Goal: Download file/media

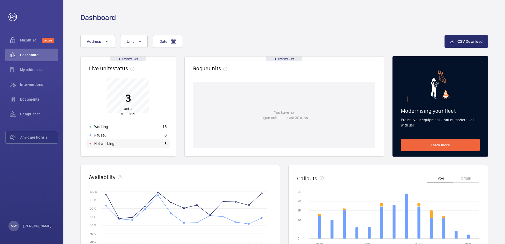
click at [107, 144] on p "Not working" at bounding box center [104, 143] width 20 height 5
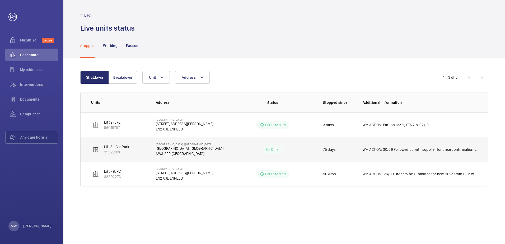
click at [175, 151] on p "[GEOGRAPHIC_DATA], [GEOGRAPHIC_DATA]" at bounding box center [190, 148] width 68 height 5
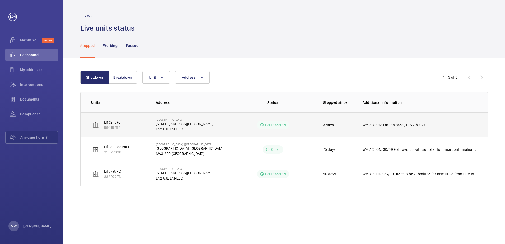
click at [330, 126] on p "3 days" at bounding box center [328, 124] width 11 height 5
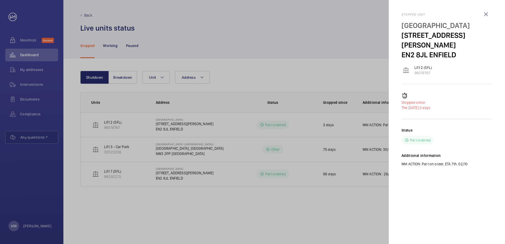
click at [331, 216] on div at bounding box center [252, 122] width 505 height 244
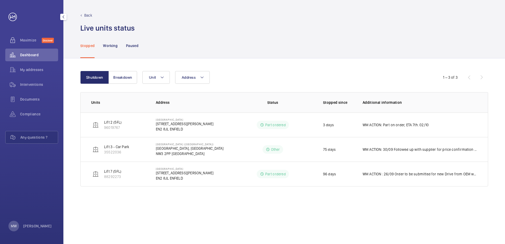
drag, startPoint x: 31, startPoint y: 54, endPoint x: 49, endPoint y: 55, distance: 18.2
click at [31, 55] on span "Dashboard" at bounding box center [39, 54] width 38 height 5
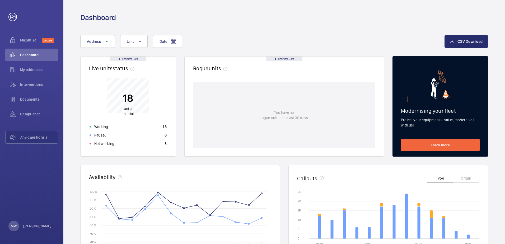
click at [70, 26] on div "Date Address Unit CSV Download Real time data Live units status﻿ 18 units in to…" at bounding box center [284, 204] width 442 height 365
click at [95, 40] on span "Address" at bounding box center [94, 41] width 14 height 4
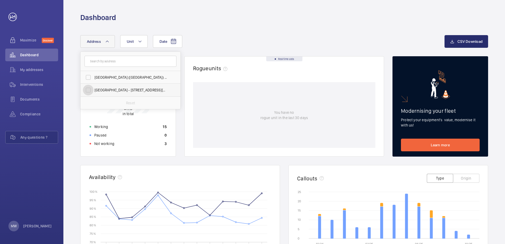
click at [88, 90] on input "[GEOGRAPHIC_DATA] - [STREET_ADDRESS][PERSON_NAME]" at bounding box center [88, 90] width 11 height 11
checkbox input "true"
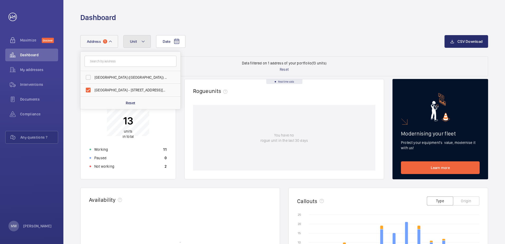
click at [136, 46] on button "Unit" at bounding box center [136, 41] width 27 height 13
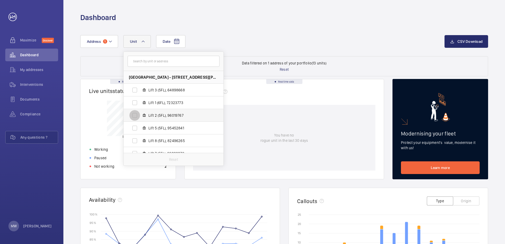
click at [136, 116] on input "Lift 2 (5FL), 96019767" at bounding box center [135, 115] width 11 height 11
checkbox input "true"
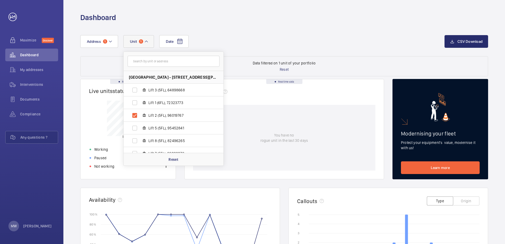
click at [239, 38] on div "Date Address [STREET_ADDRESS][PERSON_NAME] ENFIELD Lift 3 (5FL), 64898668 Lift …" at bounding box center [262, 41] width 365 height 13
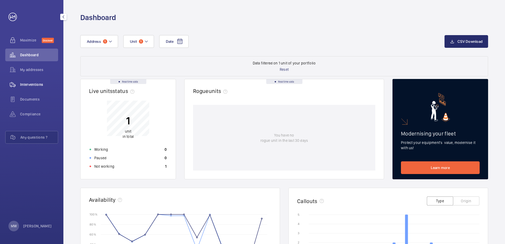
click at [36, 87] on span "Interventions" at bounding box center [39, 84] width 38 height 5
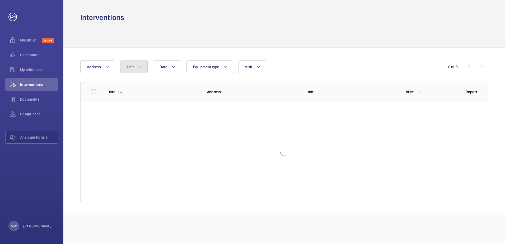
click at [139, 66] on mat-icon at bounding box center [140, 67] width 4 height 6
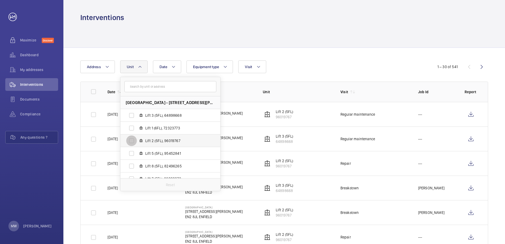
click at [131, 141] on input "Lift 2 (5FL), 96019767" at bounding box center [131, 141] width 11 height 11
checkbox input "true"
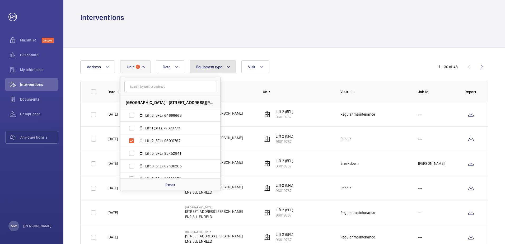
click at [230, 65] on mat-icon at bounding box center [229, 67] width 4 height 6
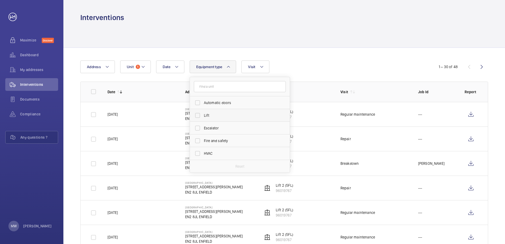
click at [217, 117] on span "Lift" at bounding box center [240, 115] width 73 height 5
click at [203, 117] on input "Lift" at bounding box center [197, 115] width 11 height 11
checkbox input "true"
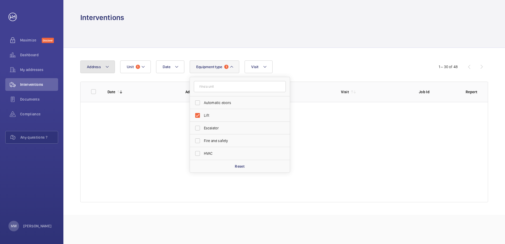
click at [104, 70] on button "Address" at bounding box center [97, 67] width 35 height 13
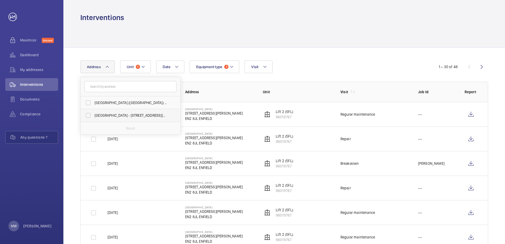
click at [111, 110] on label "[GEOGRAPHIC_DATA] - [STREET_ADDRESS][PERSON_NAME]" at bounding box center [127, 115] width 92 height 13
click at [94, 110] on input "[GEOGRAPHIC_DATA] - [STREET_ADDRESS][PERSON_NAME]" at bounding box center [88, 115] width 11 height 11
checkbox input "true"
click at [230, 119] on td "[GEOGRAPHIC_DATA] [STREET_ADDRESS][PERSON_NAME]" at bounding box center [216, 114] width 78 height 25
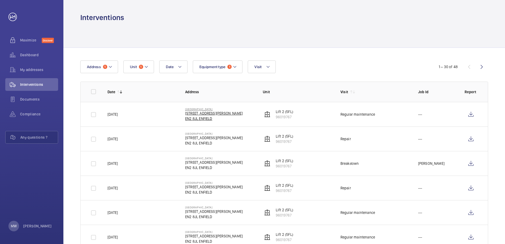
click at [195, 117] on p "EN2 8JL ENFIELD" at bounding box center [214, 118] width 58 height 5
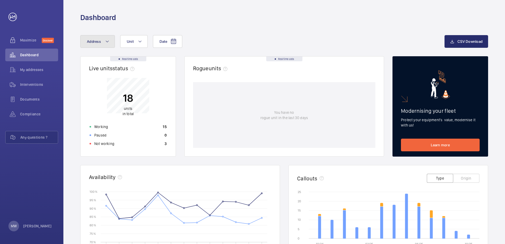
click at [107, 42] on button "Address" at bounding box center [97, 41] width 35 height 13
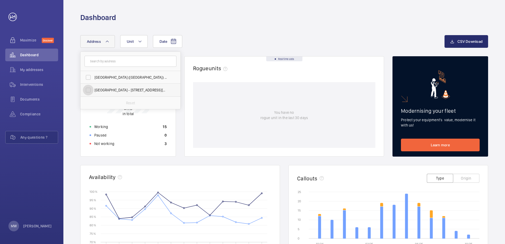
click at [90, 88] on input "[GEOGRAPHIC_DATA] - [STREET_ADDRESS][PERSON_NAME]" at bounding box center [88, 90] width 11 height 11
checkbox input "true"
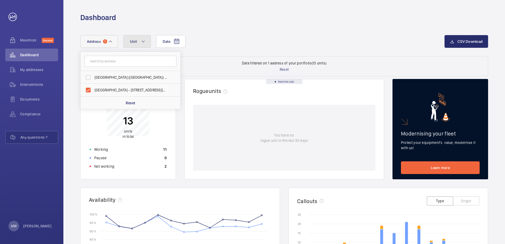
click at [143, 42] on mat-icon at bounding box center [143, 41] width 4 height 6
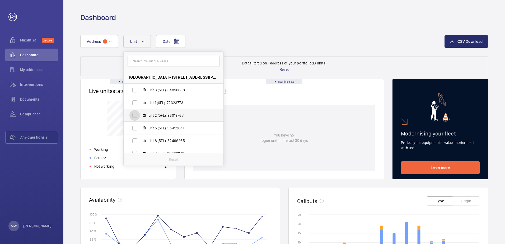
click at [137, 116] on input "Lift 2 (5FL), 96019767" at bounding box center [135, 115] width 11 height 11
checkbox input "true"
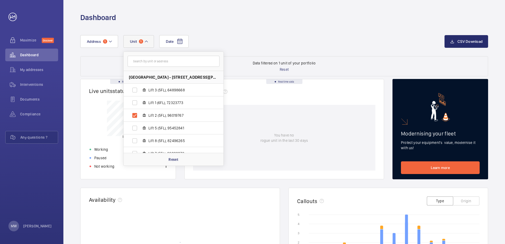
click at [249, 30] on div "Date Address [STREET_ADDRESS][PERSON_NAME] ENFIELD Lift 3 (5FL), 64898668 Lift …" at bounding box center [284, 216] width 442 height 388
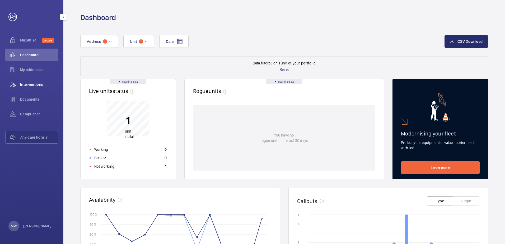
click at [29, 84] on span "Interventions" at bounding box center [39, 84] width 38 height 5
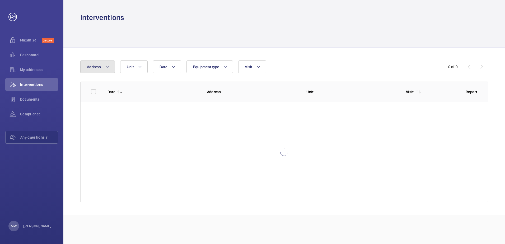
click at [107, 68] on mat-icon at bounding box center [107, 67] width 4 height 6
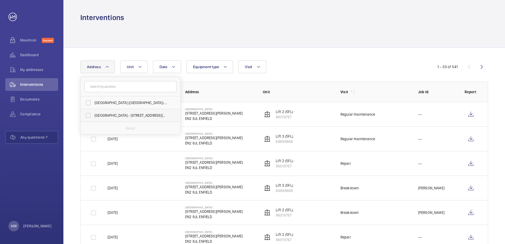
drag, startPoint x: 106, startPoint y: 113, endPoint x: 105, endPoint y: 110, distance: 2.7
click at [105, 113] on span "[GEOGRAPHIC_DATA] - [STREET_ADDRESS][PERSON_NAME]" at bounding box center [131, 115] width 73 height 5
click at [94, 113] on input "[GEOGRAPHIC_DATA] - [STREET_ADDRESS][PERSON_NAME]" at bounding box center [88, 115] width 11 height 11
checkbox input "true"
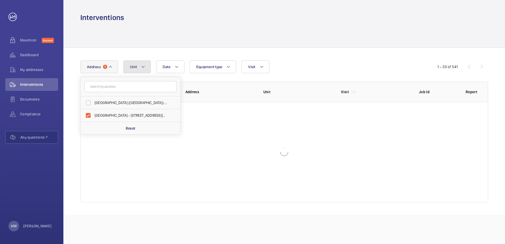
click at [147, 64] on button "Unit" at bounding box center [136, 67] width 27 height 13
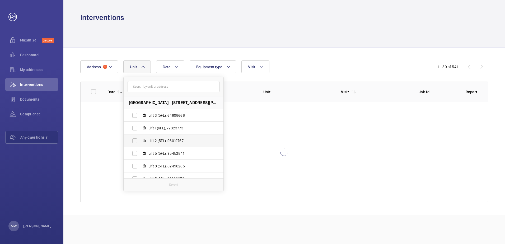
click at [158, 143] on span "Lift 2 (5FL), 96019767" at bounding box center [179, 140] width 61 height 5
click at [140, 143] on input "Lift 2 (5FL), 96019767" at bounding box center [135, 141] width 11 height 11
checkbox input "true"
click at [201, 39] on div at bounding box center [284, 34] width 408 height 25
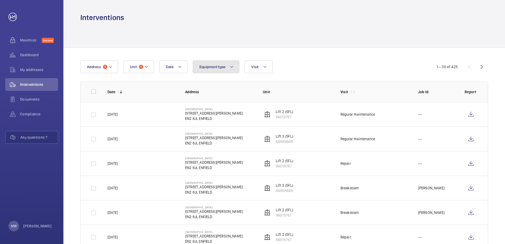
click at [226, 68] on button "Equipment type" at bounding box center [216, 67] width 47 height 13
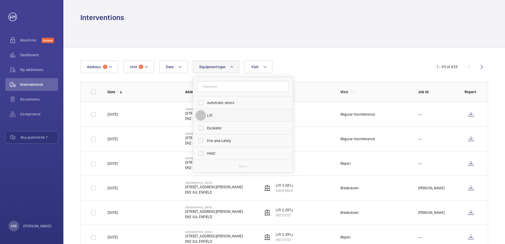
click at [202, 114] on input "Lift" at bounding box center [201, 115] width 11 height 11
checkbox input "true"
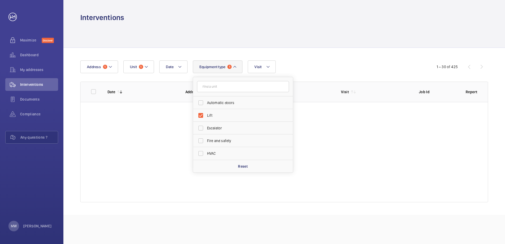
click at [320, 57] on div "Date Address 1 Unit 1 Equipment type 1 Automatic doors Lift Escalator Fire and …" at bounding box center [284, 131] width 442 height 167
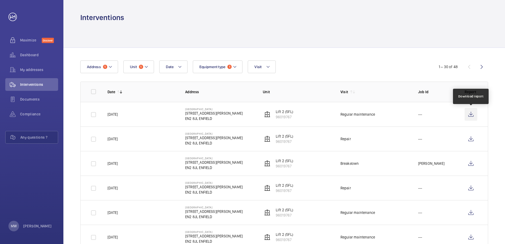
click at [471, 112] on wm-front-icon-button at bounding box center [471, 114] width 13 height 13
